Goal: Information Seeking & Learning: Learn about a topic

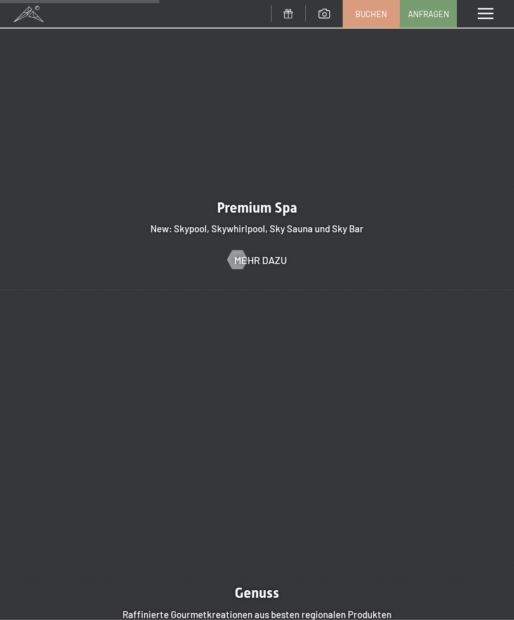
scroll to position [1549, 0]
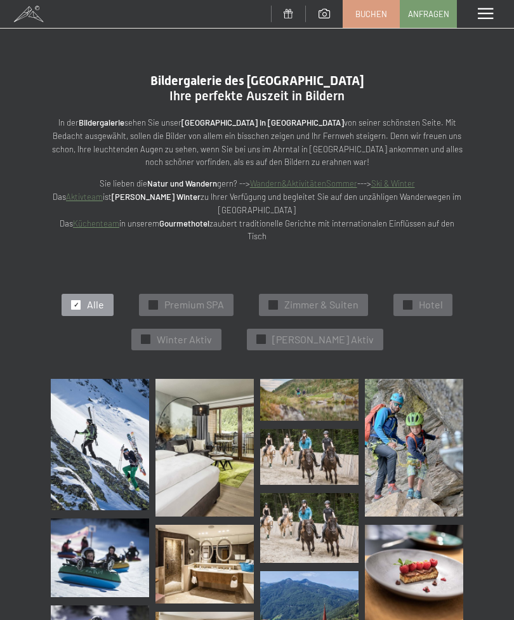
click at [482, 24] on div "Menü" at bounding box center [485, 14] width 57 height 28
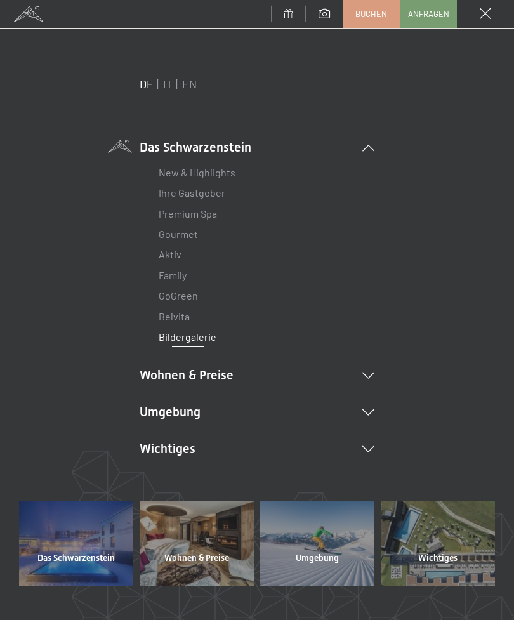
click at [212, 168] on link "New & Highlights" at bounding box center [197, 172] width 77 height 12
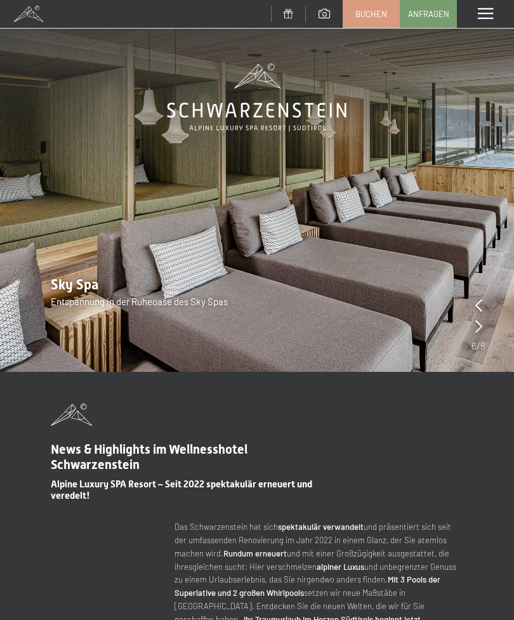
click at [492, 22] on div "Menü" at bounding box center [485, 14] width 57 height 28
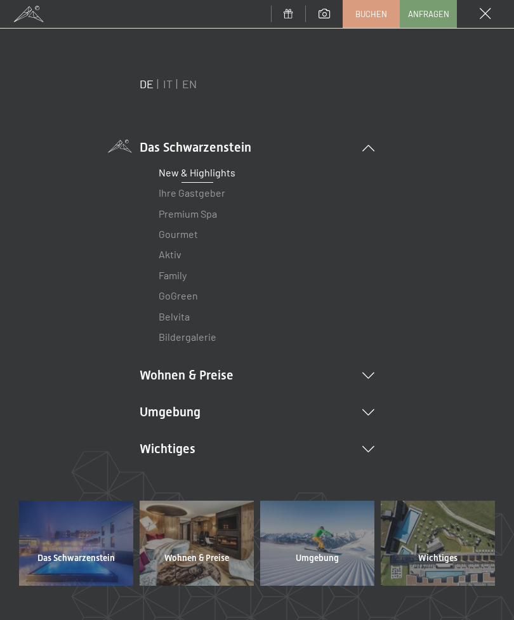
click at [219, 376] on li "Wohnen & Preise Inklusivleistungen Zimmer & Preise Liste Angebote Liste Familie…" at bounding box center [257, 375] width 235 height 18
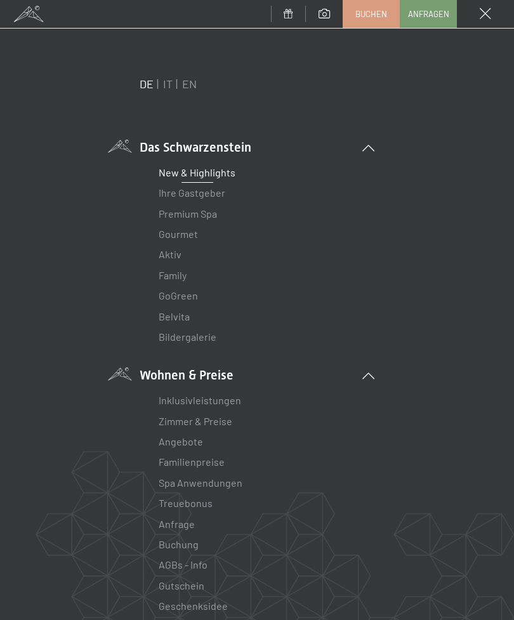
click at [211, 404] on link "Inklusivleistungen" at bounding box center [200, 400] width 82 height 12
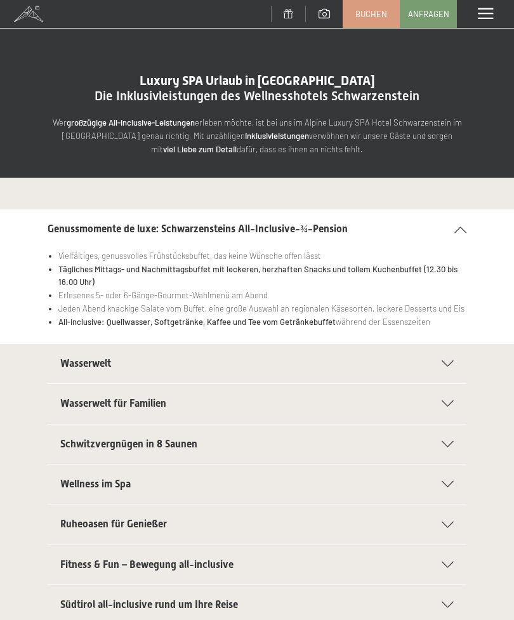
click at [441, 349] on div "Wasserwelt" at bounding box center [256, 363] width 393 height 39
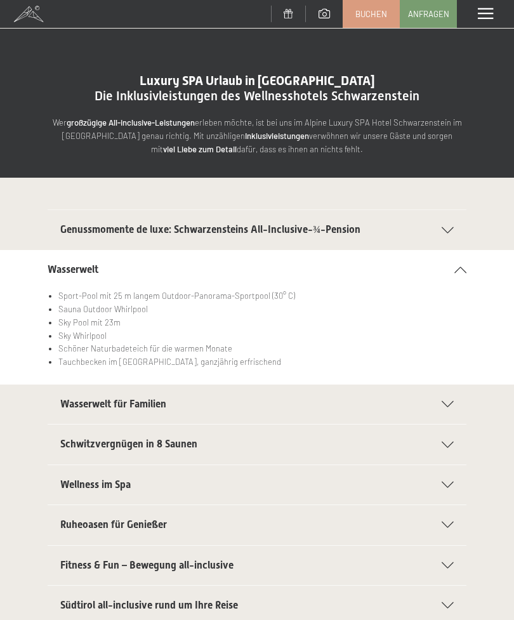
click at [435, 393] on div "Wasserwelt für Familien" at bounding box center [256, 403] width 393 height 39
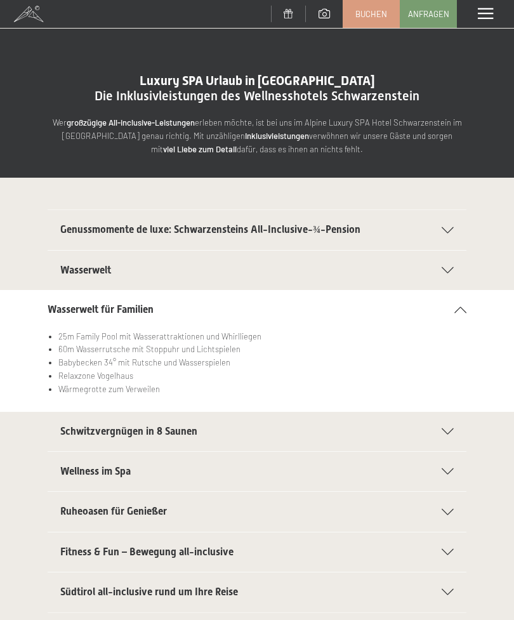
click at [449, 468] on icon at bounding box center [448, 471] width 12 height 6
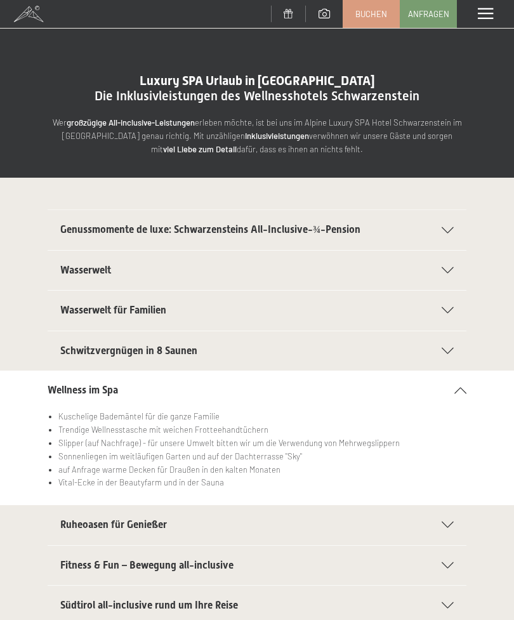
click at [453, 513] on div "Ruheoasen für Genießer" at bounding box center [256, 524] width 393 height 39
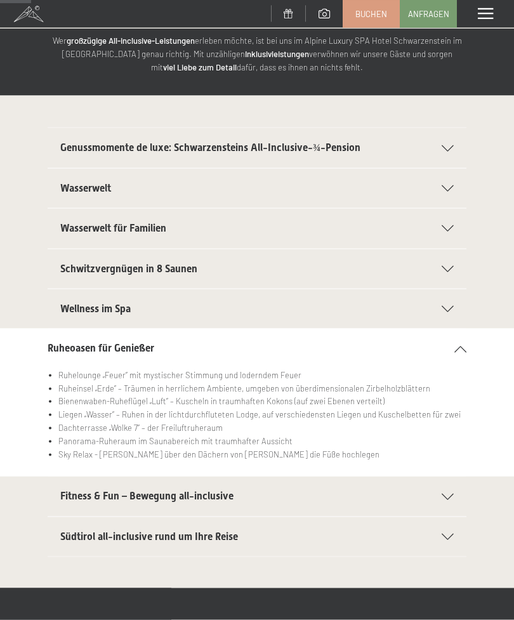
scroll to position [98, 0]
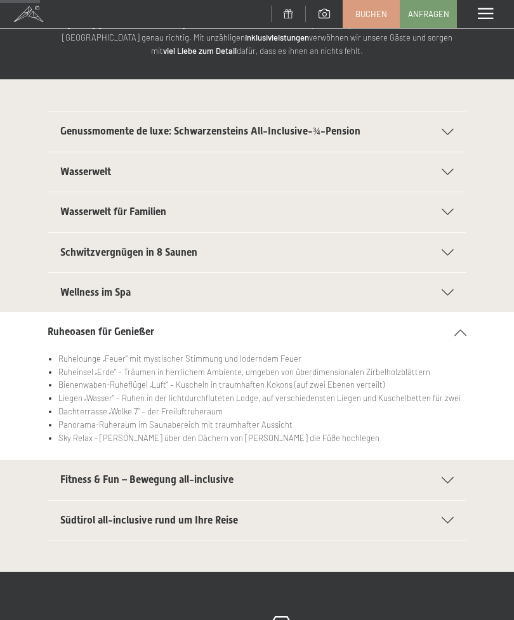
click at [452, 466] on div "Fitness & Fun – Bewegung all-inclusive" at bounding box center [256, 479] width 393 height 39
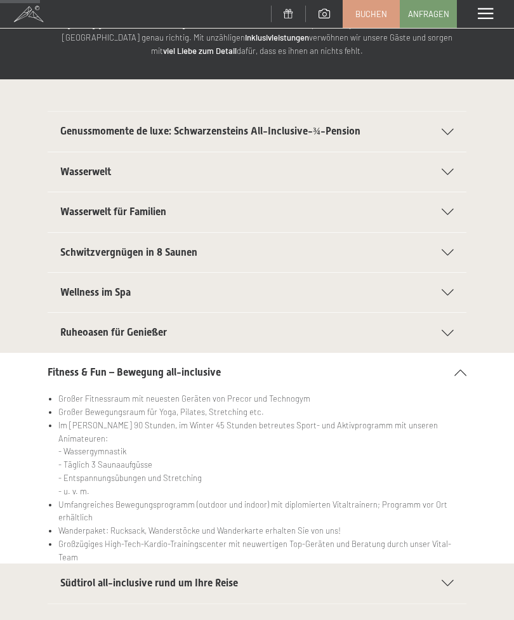
click at [445, 575] on div "Südtirol all-inclusive rund um Ihre Reise" at bounding box center [256, 582] width 393 height 39
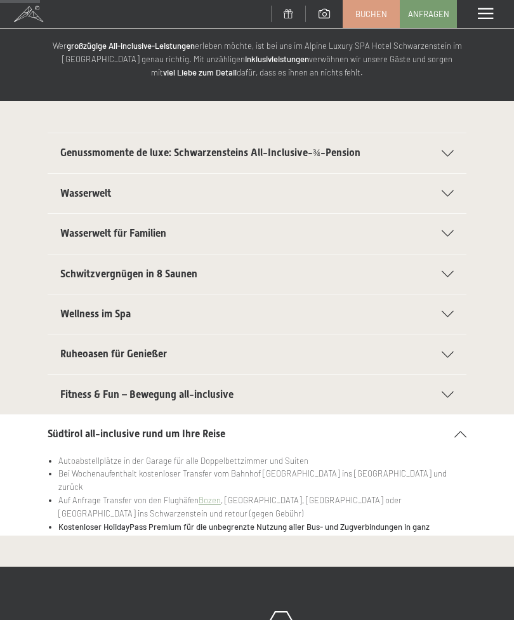
scroll to position [0, 0]
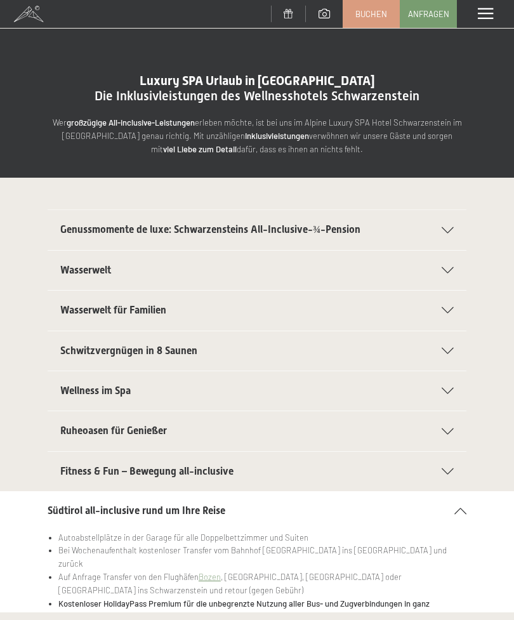
click at [504, 11] on div "Menü" at bounding box center [485, 14] width 57 height 28
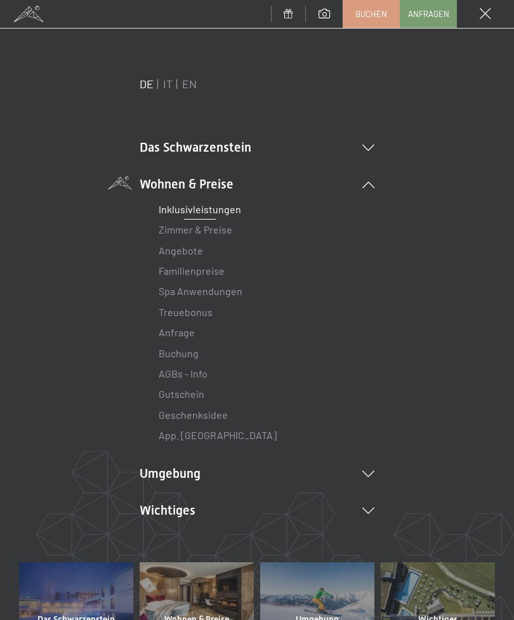
click at [282, 150] on li "Das Schwarzenstein New & Highlights Ihre Gastgeber Premium Spa Gourmet Aktiv Wo…" at bounding box center [257, 147] width 235 height 18
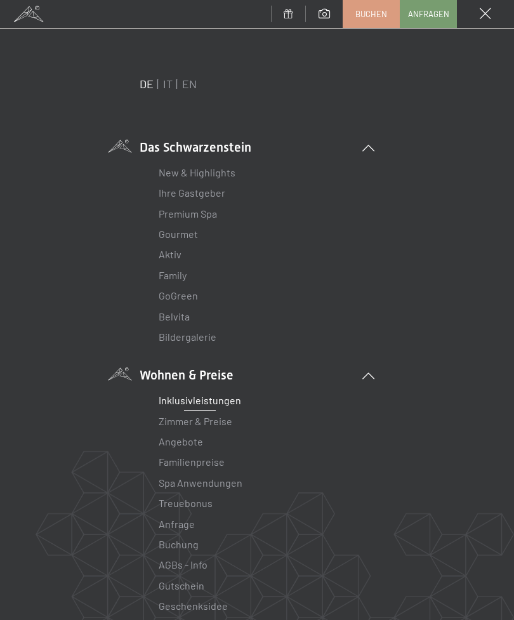
click at [202, 340] on link "Bildergalerie" at bounding box center [188, 337] width 58 height 12
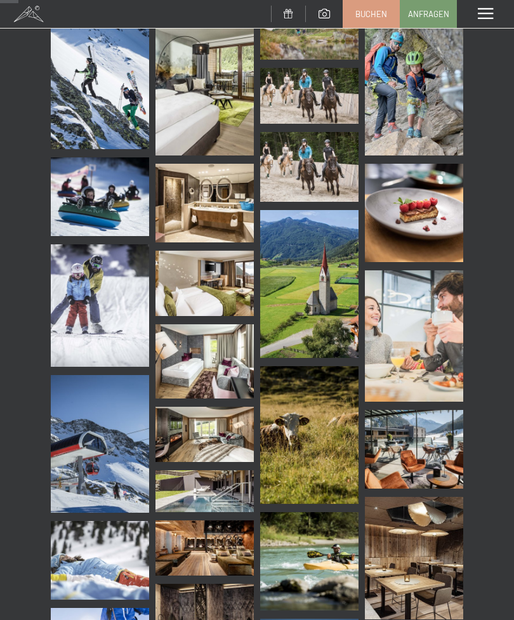
scroll to position [363, 0]
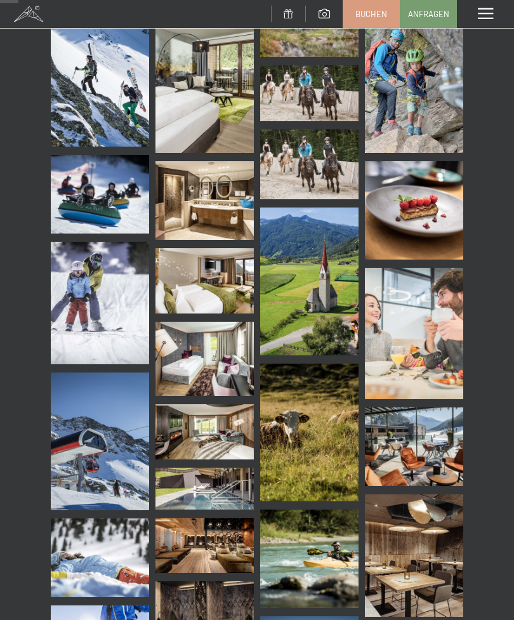
click at [490, 13] on span at bounding box center [485, 13] width 15 height 11
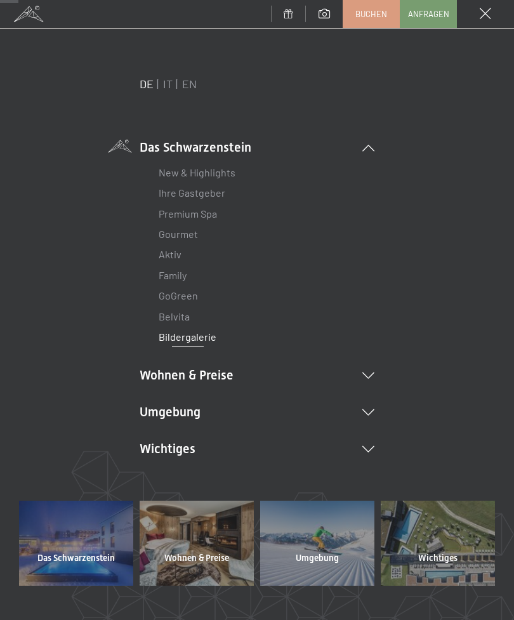
click at [371, 375] on icon at bounding box center [368, 375] width 12 height 6
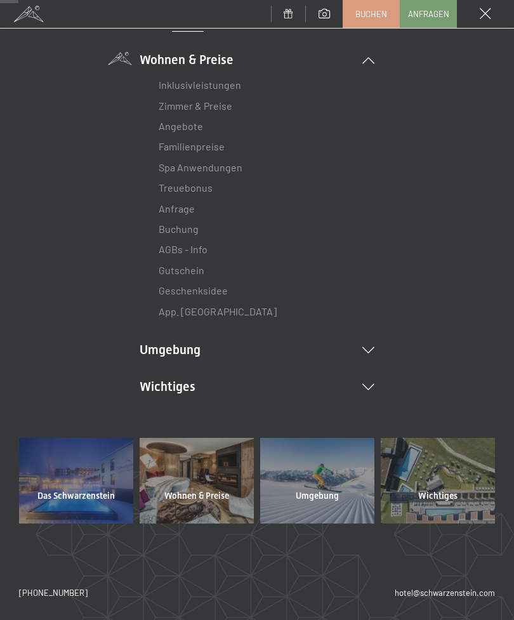
scroll to position [313, 0]
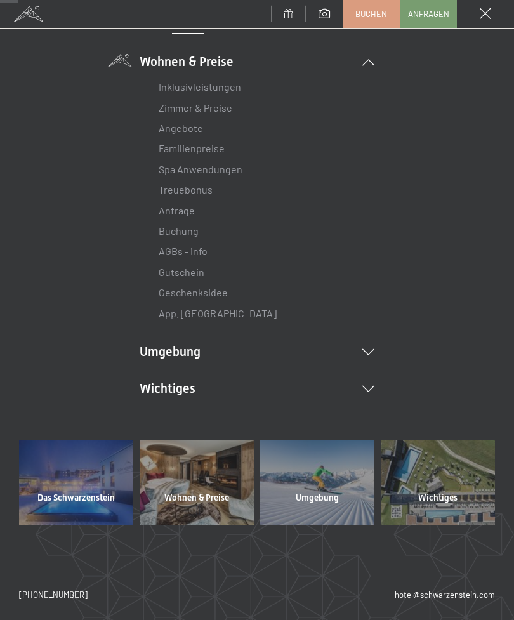
click at [86, 481] on div at bounding box center [76, 482] width 114 height 85
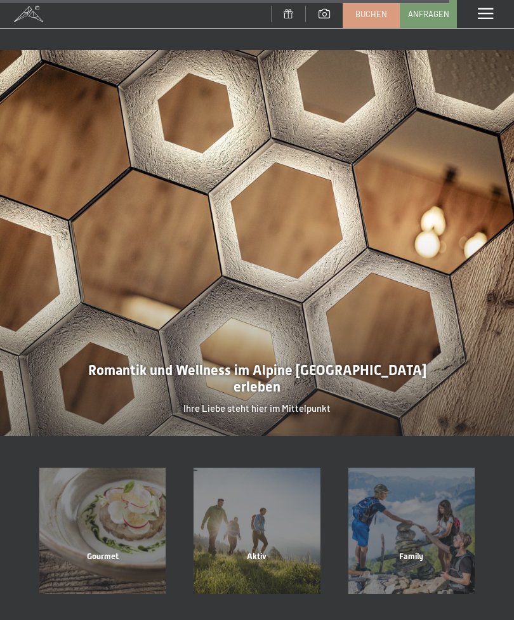
scroll to position [2613, 0]
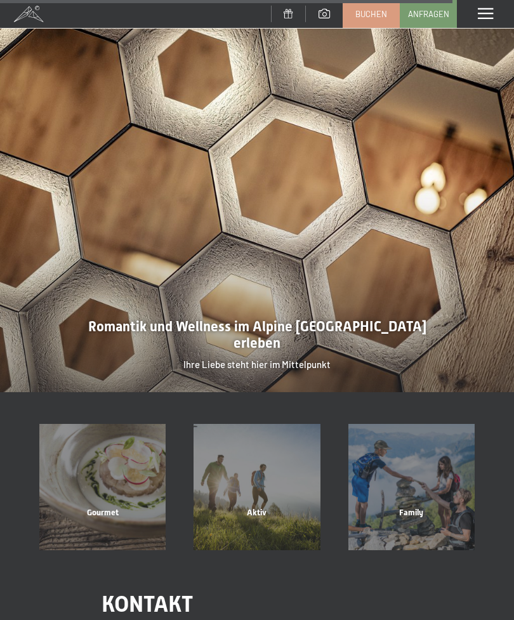
click at [119, 507] on div "Gourmet" at bounding box center [102, 528] width 154 height 43
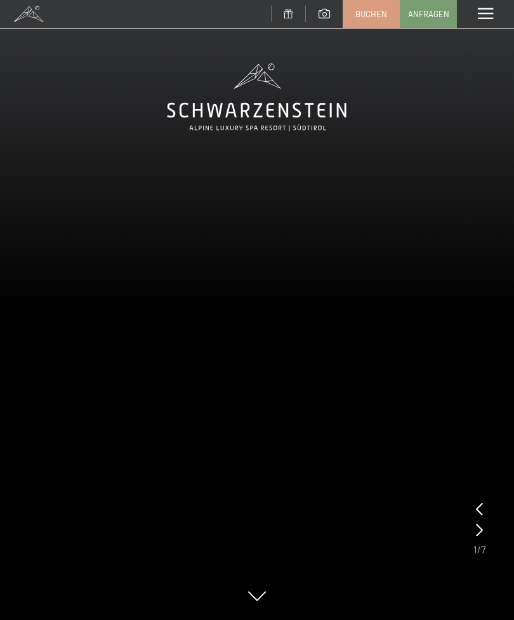
click at [476, 530] on icon at bounding box center [479, 529] width 7 height 13
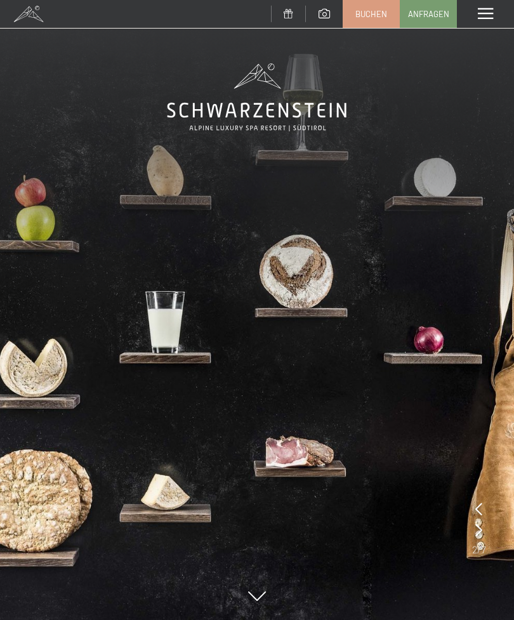
click at [470, 523] on img at bounding box center [257, 310] width 514 height 620
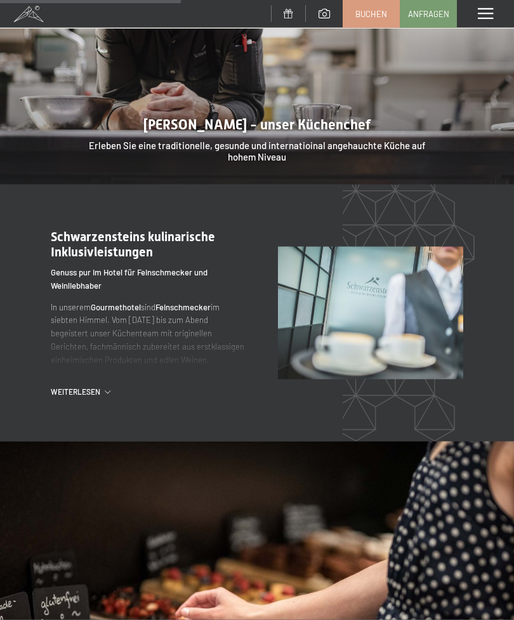
scroll to position [1205, 0]
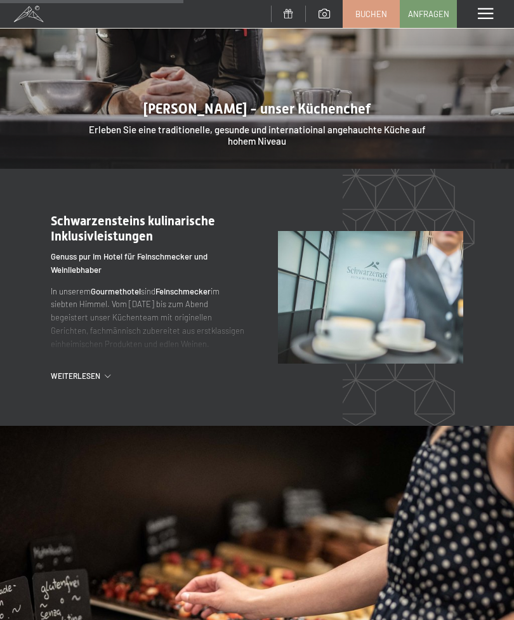
click at [103, 370] on span "Weiterlesen" at bounding box center [78, 375] width 54 height 11
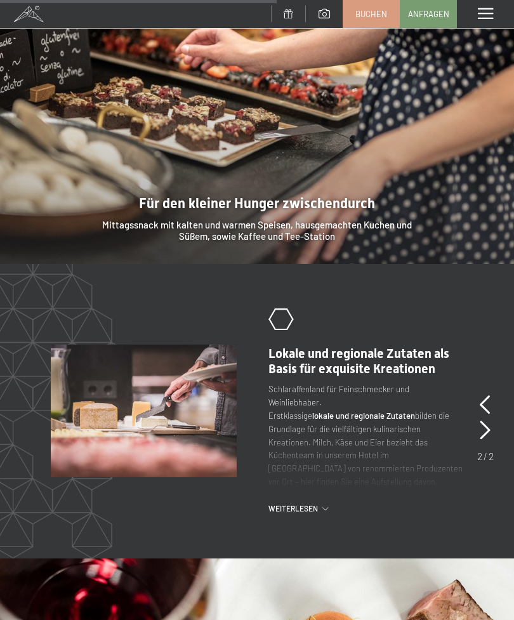
scroll to position [1890, 0]
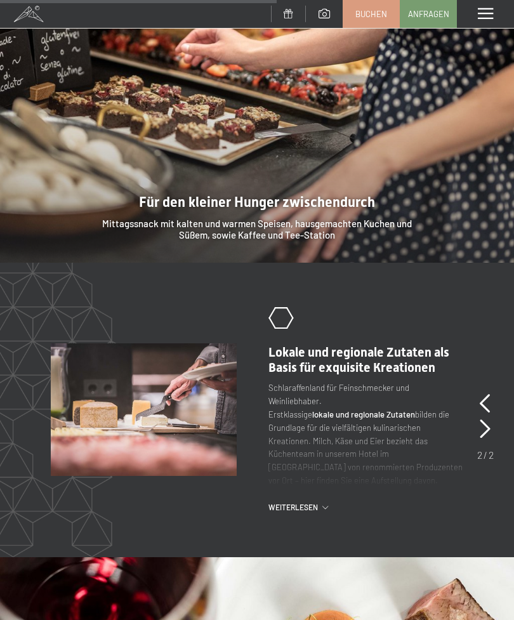
click at [482, 419] on icon at bounding box center [485, 428] width 11 height 19
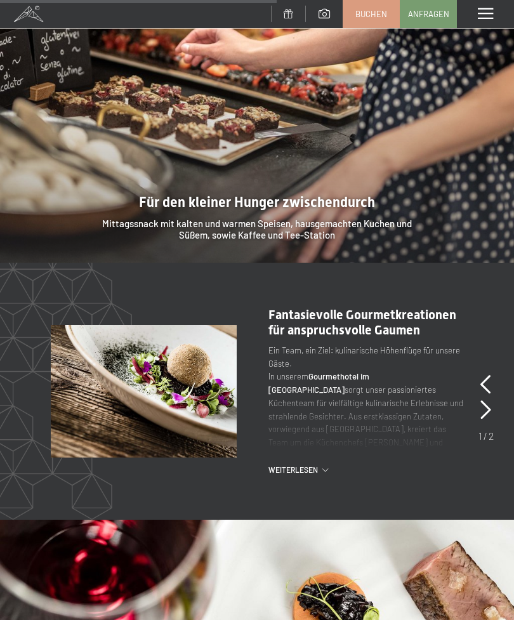
click at [475, 407] on div "slide 3 of 2 .st0{fill:none;stroke:#FFFFFF;stroke-width:2;stroke-linecap:round;…" at bounding box center [257, 391] width 514 height 168
click at [481, 403] on icon at bounding box center [485, 409] width 11 height 19
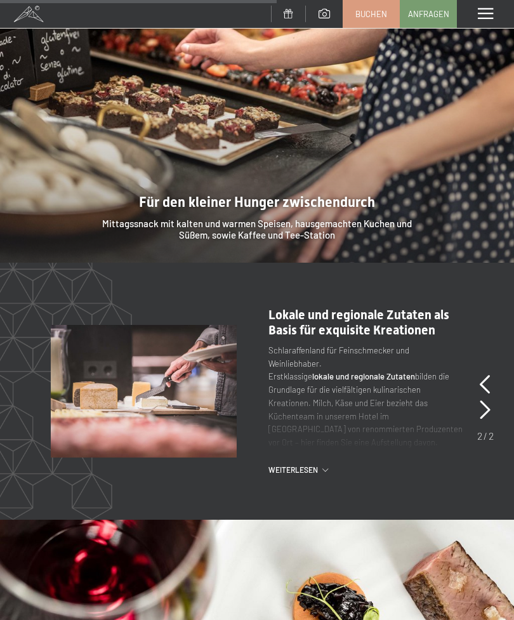
click at [487, 400] on icon at bounding box center [485, 409] width 11 height 19
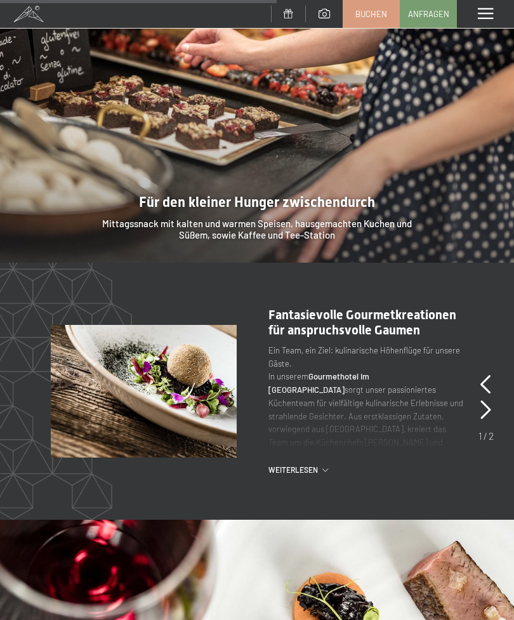
click at [476, 401] on div "slide 1 of 2 .st0{fill:none;stroke:#FFFFFF;stroke-width:2;stroke-linecap:round;…" at bounding box center [257, 391] width 514 height 168
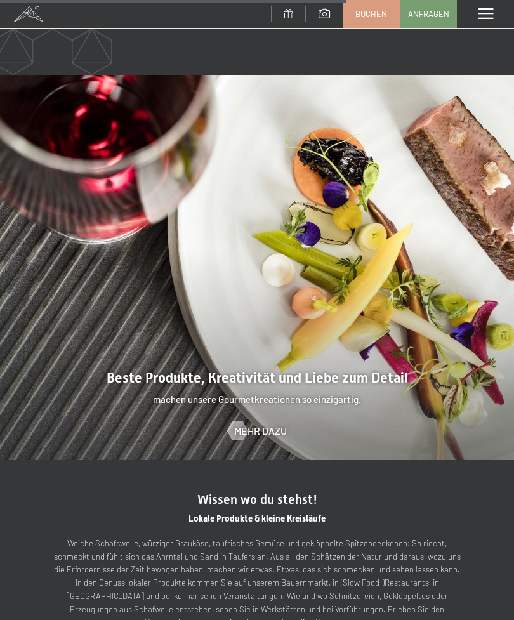
scroll to position [2335, 0]
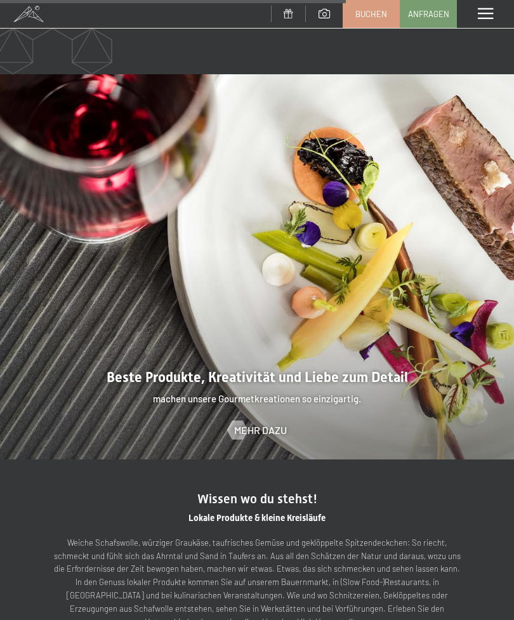
click at [268, 423] on span "Mehr dazu" at bounding box center [260, 430] width 53 height 14
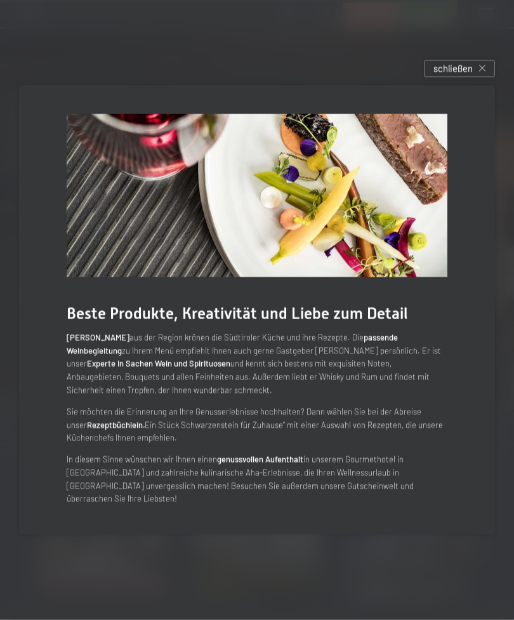
scroll to position [3030, 0]
click at [459, 75] on span "schließen" at bounding box center [452, 68] width 39 height 13
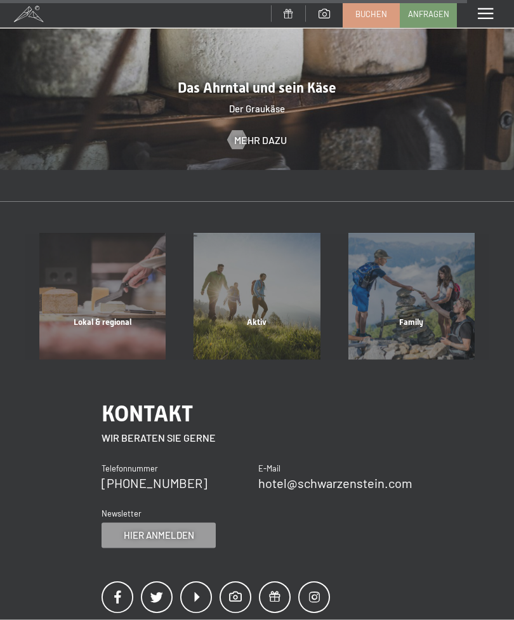
scroll to position [3276, 0]
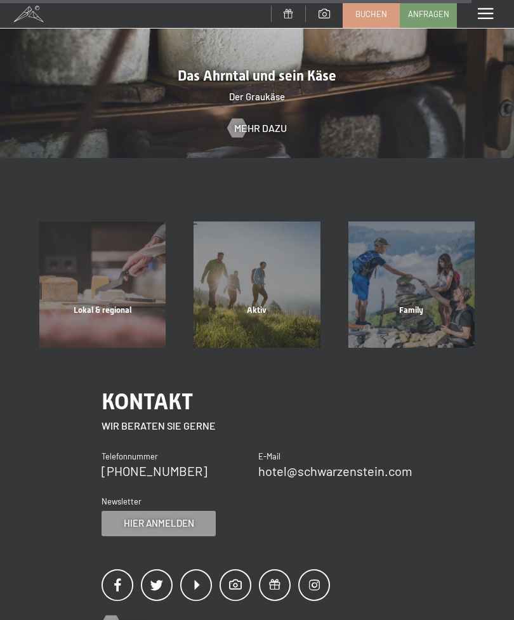
click at [410, 305] on span "Family" at bounding box center [411, 310] width 24 height 10
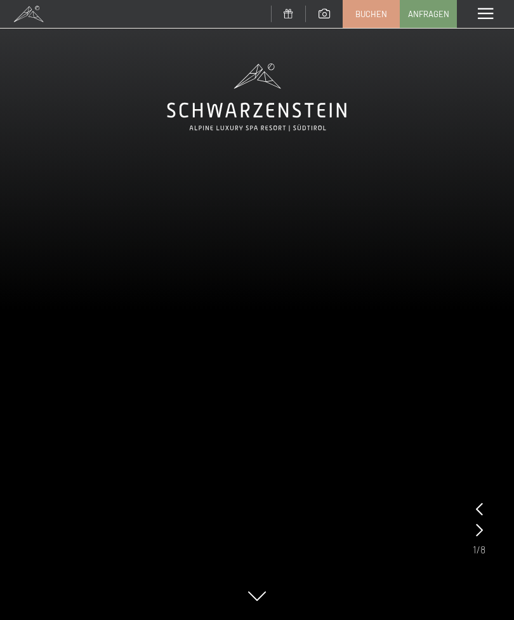
click at [476, 532] on icon at bounding box center [479, 529] width 7 height 13
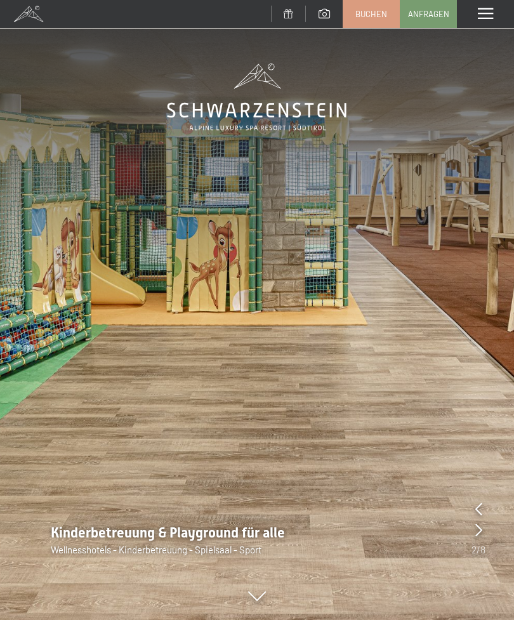
click at [475, 530] on icon at bounding box center [478, 529] width 7 height 13
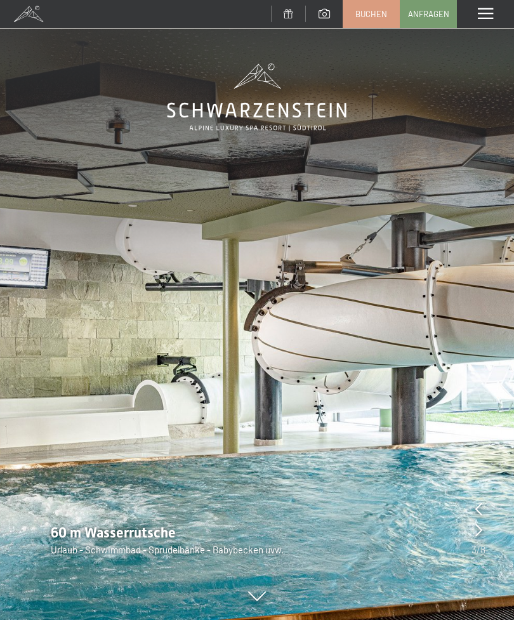
click at [478, 534] on icon at bounding box center [478, 529] width 7 height 13
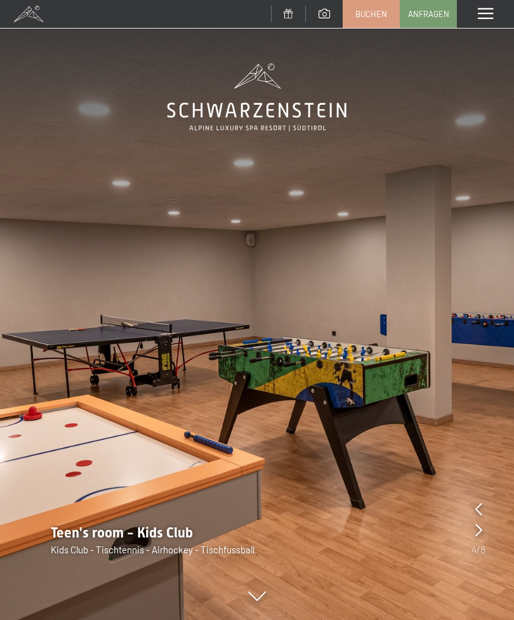
click at [481, 532] on icon at bounding box center [478, 529] width 7 height 13
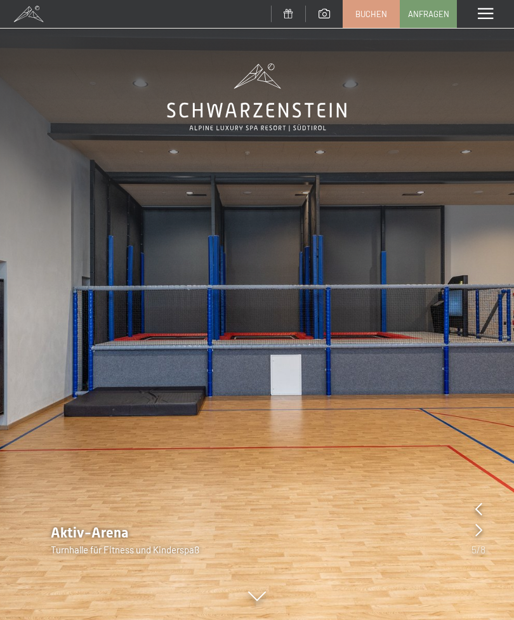
click at [476, 529] on icon at bounding box center [478, 529] width 7 height 13
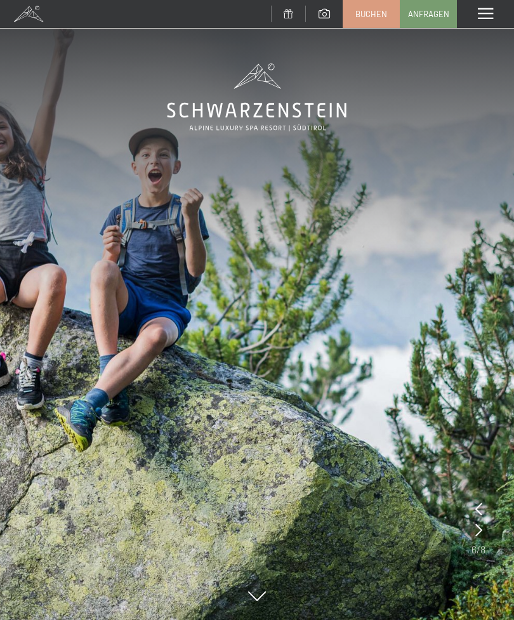
click at [478, 534] on icon at bounding box center [478, 529] width 7 height 13
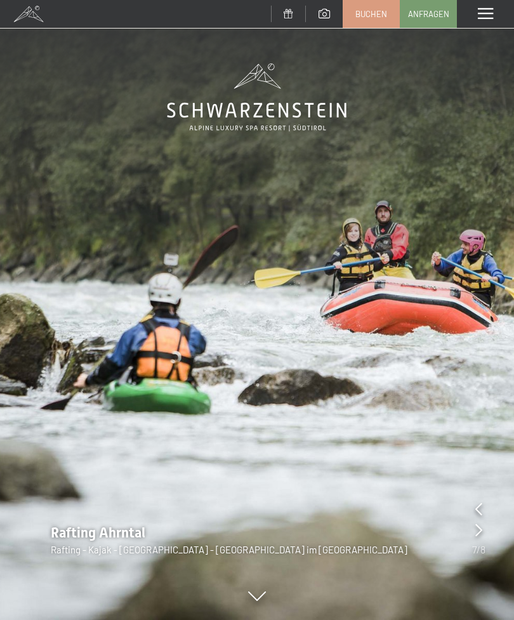
click at [471, 537] on div "Rafting Ahrntal Rafting - Kajak - Canyoning - Ahrntal Südtirol im Wellnesshotel" at bounding box center [257, 539] width 514 height 33
click at [478, 533] on icon at bounding box center [478, 529] width 7 height 13
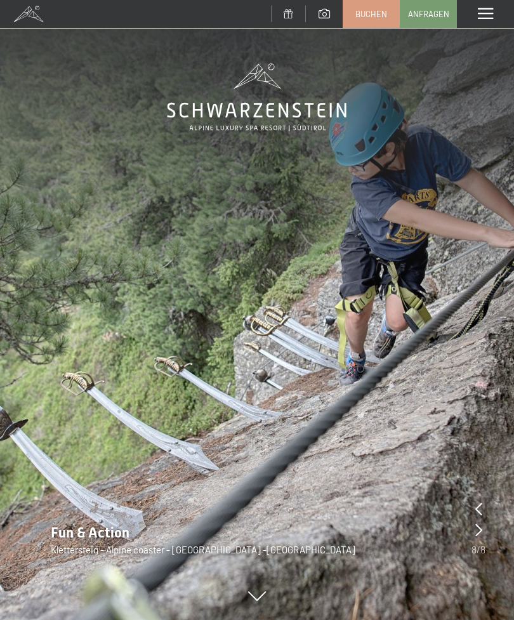
click at [476, 18] on div "Menü" at bounding box center [485, 14] width 57 height 28
